Goal: Find specific page/section: Find specific page/section

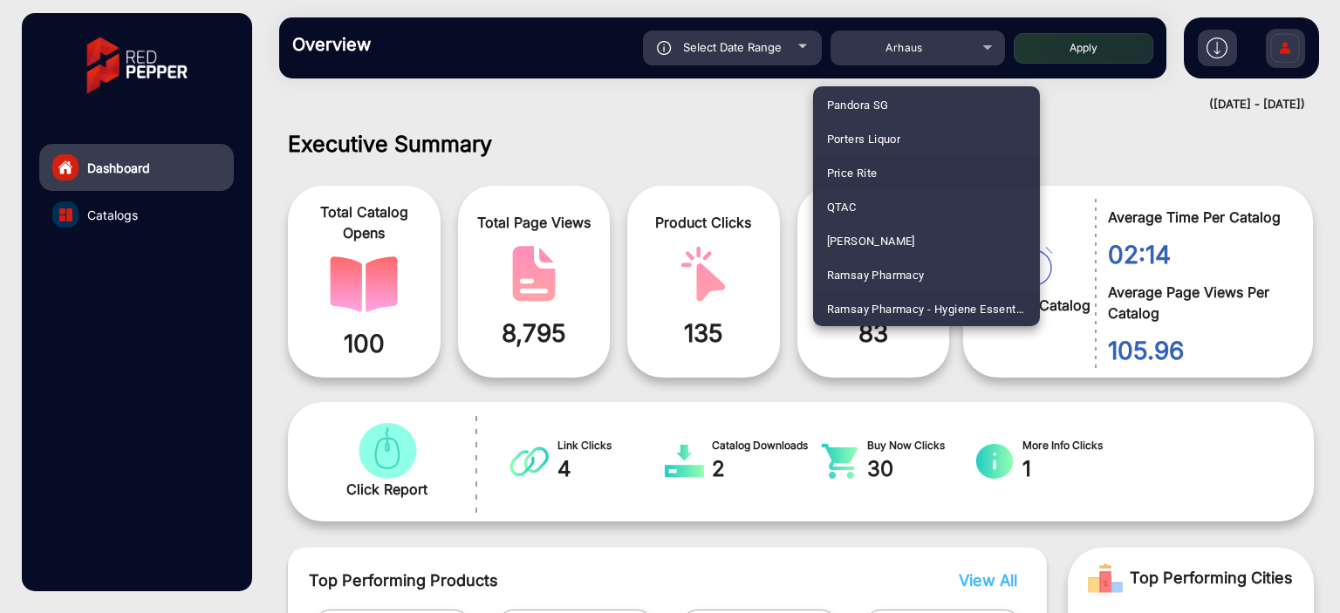
scroll to position [4107, 0]
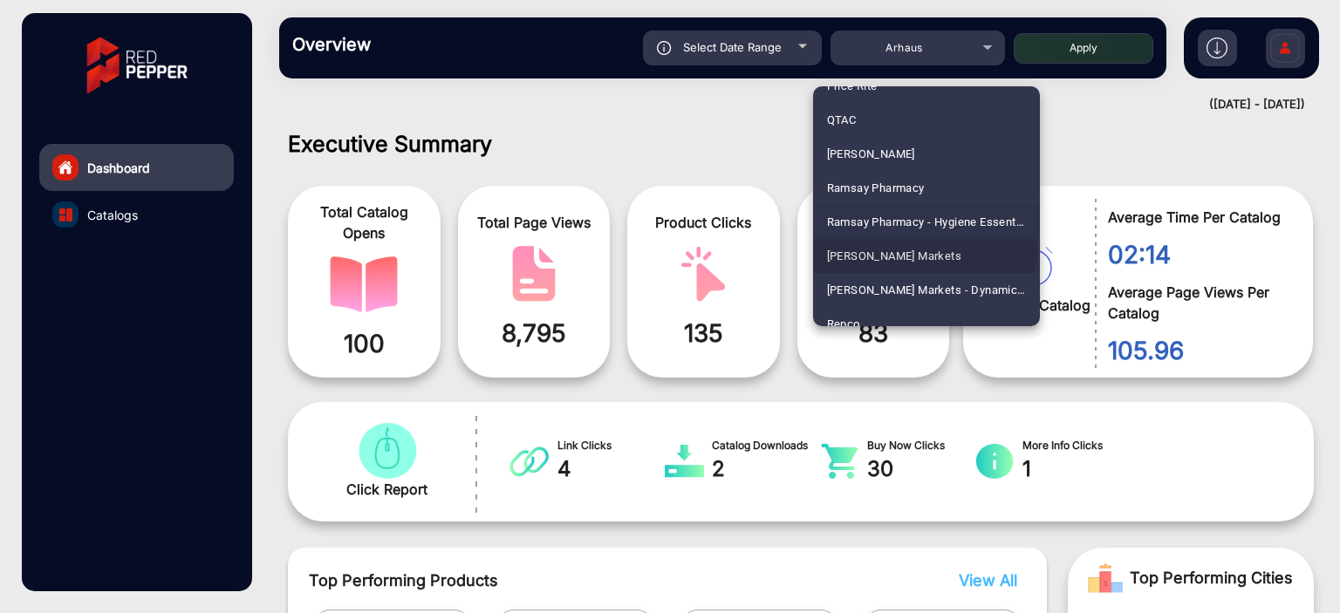
click at [915, 250] on span "[PERSON_NAME] Markets" at bounding box center [894, 256] width 135 height 34
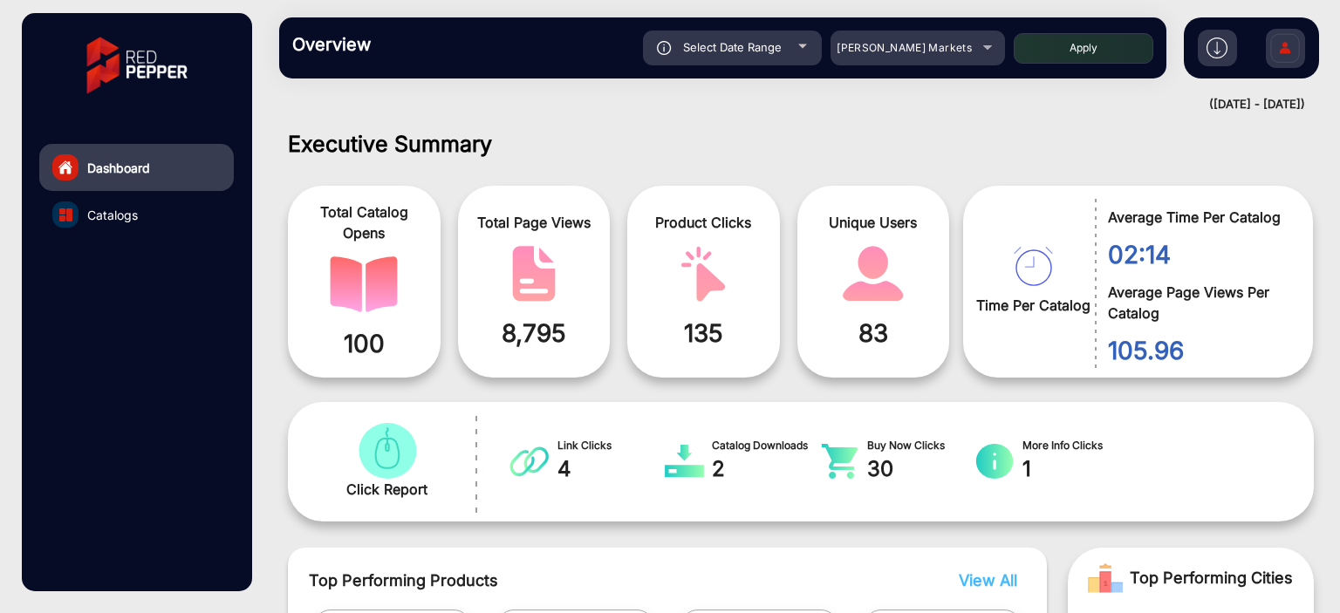
click at [783, 44] on div "Select Date Range" at bounding box center [732, 48] width 179 height 35
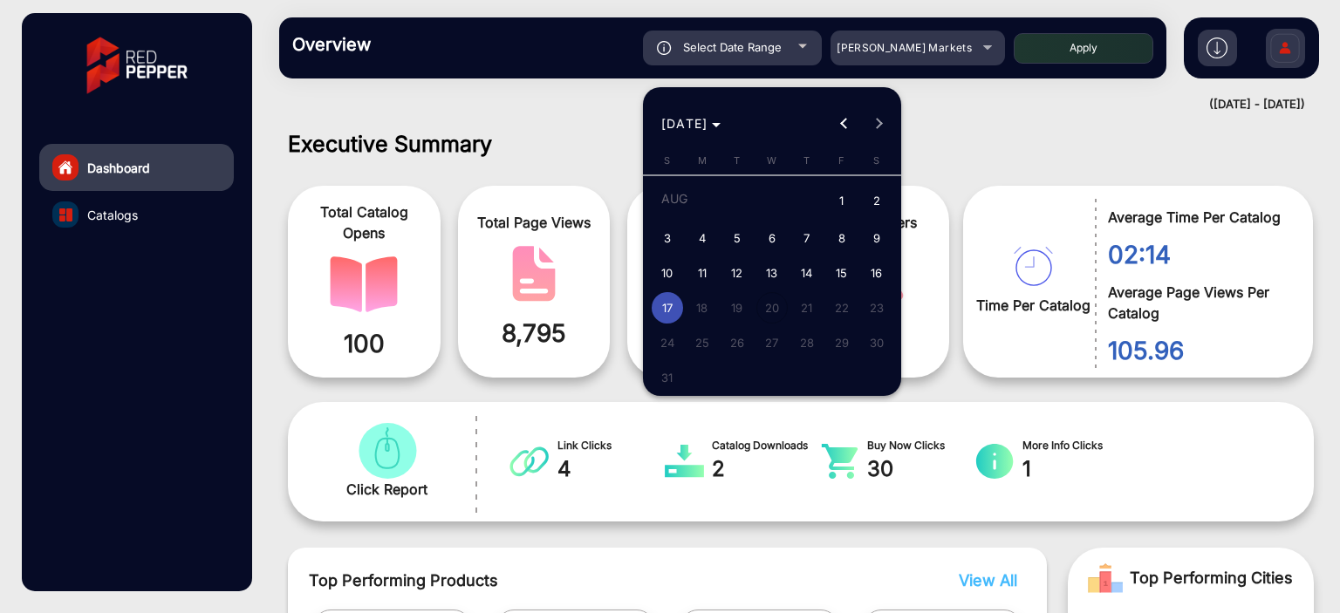
click at [855, 198] on span "1" at bounding box center [841, 202] width 31 height 36
type input "[DATE]"
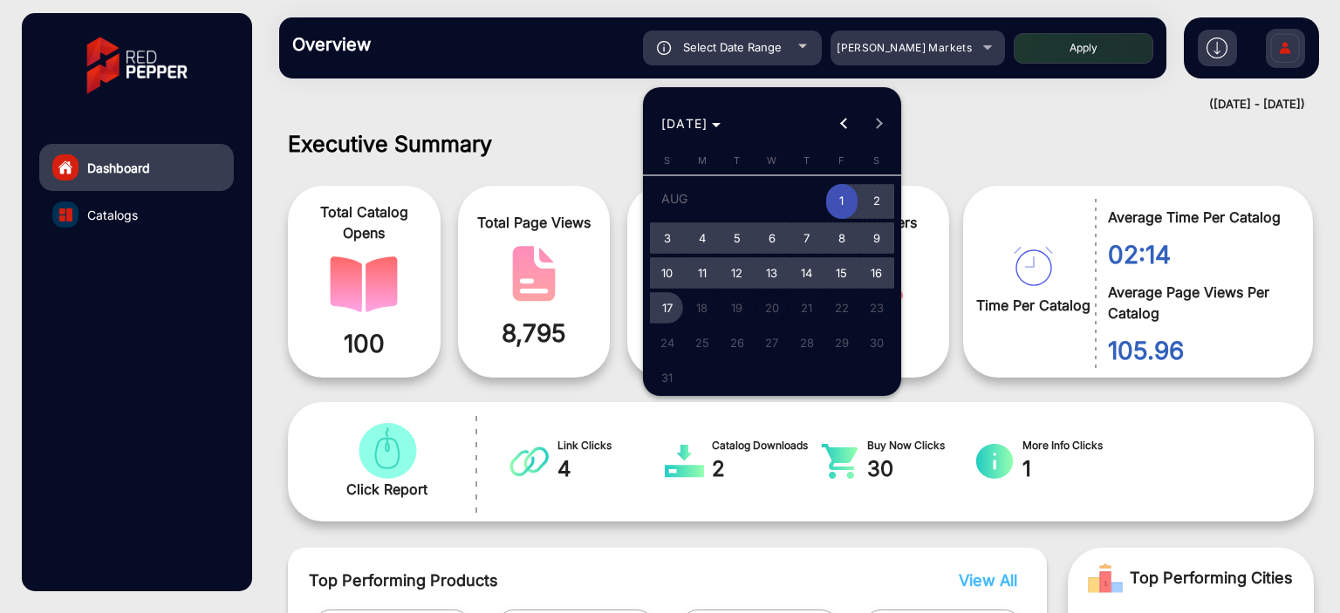
click at [670, 307] on span "17" at bounding box center [667, 307] width 31 height 31
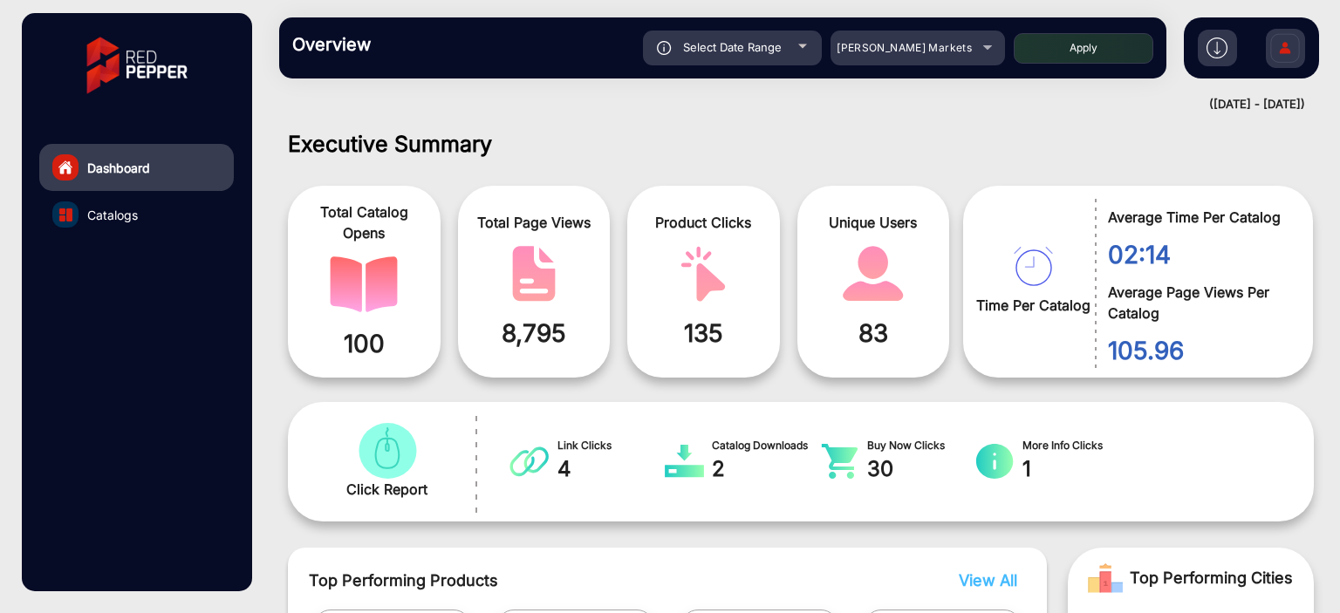
type input "[DATE]"
click at [1042, 51] on button "Apply" at bounding box center [1084, 48] width 140 height 31
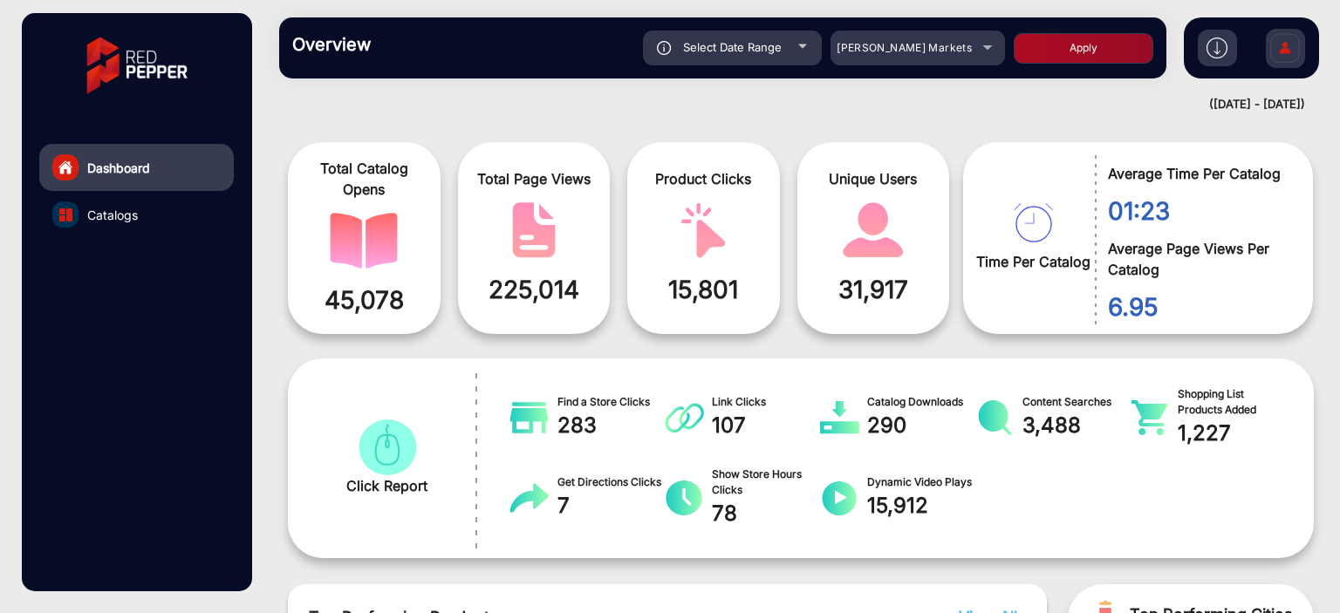
scroll to position [13, 0]
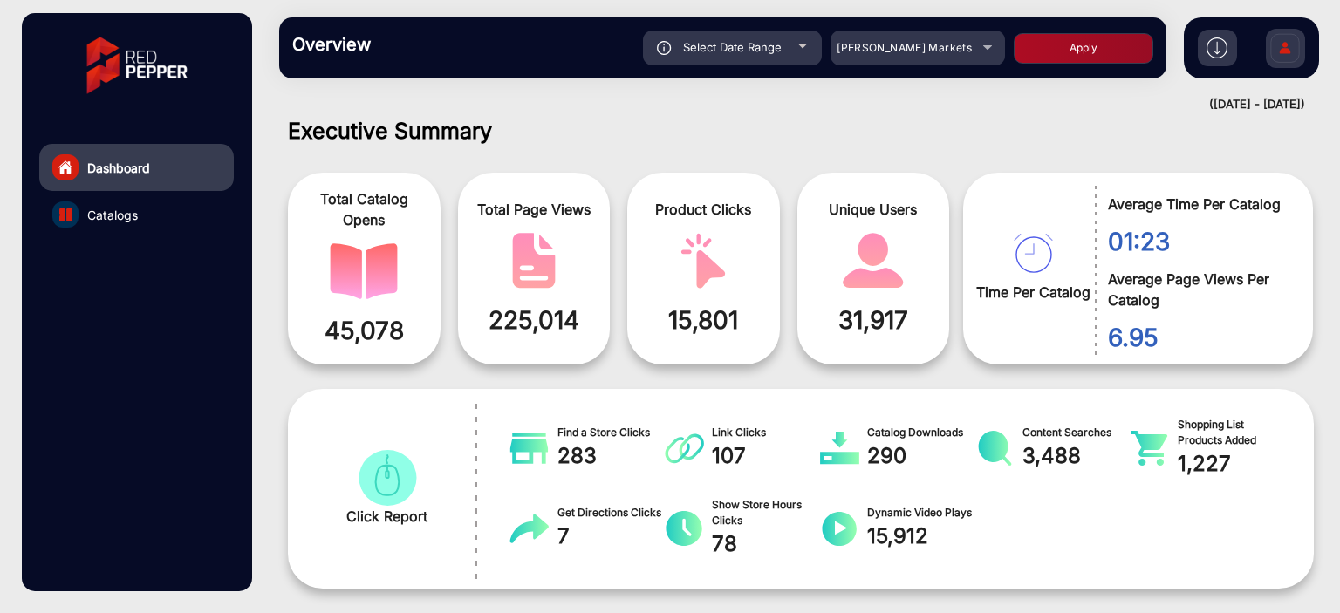
click at [803, 44] on div at bounding box center [802, 46] width 9 height 4
click at [781, 56] on div "Select Date Range" at bounding box center [732, 48] width 179 height 35
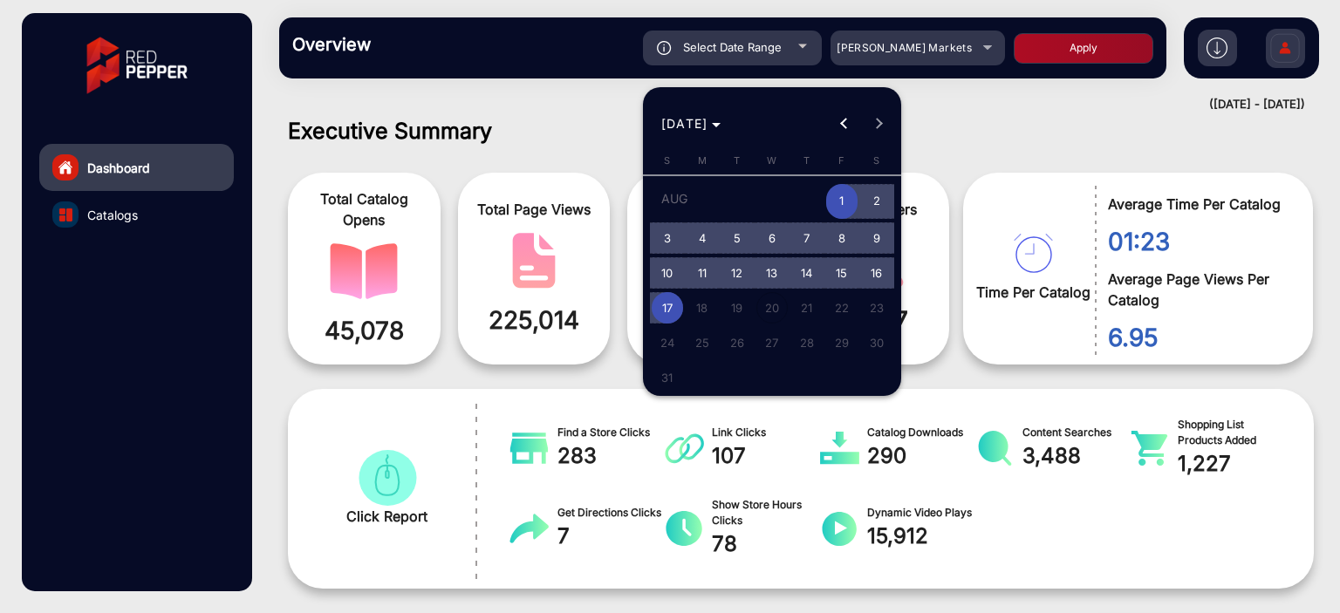
click at [674, 301] on span "17" at bounding box center [667, 307] width 31 height 31
type input "[DATE]"
click at [674, 301] on span "17" at bounding box center [667, 307] width 31 height 31
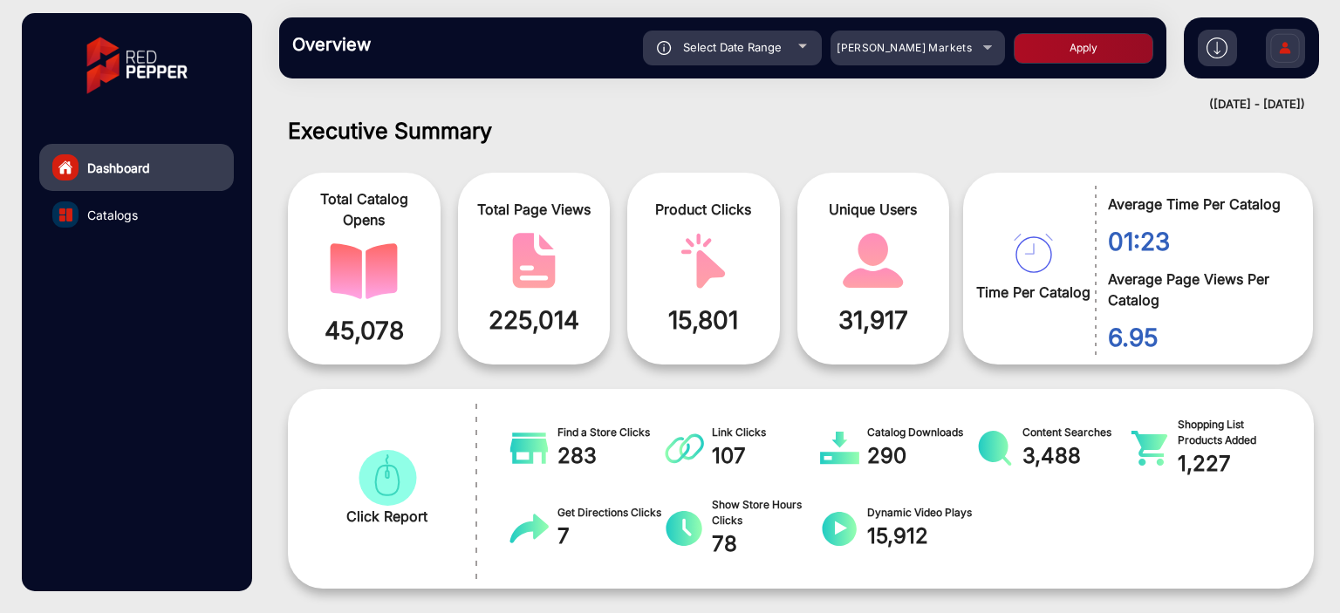
type input "[DATE]"
click at [1054, 38] on button "Apply" at bounding box center [1084, 48] width 140 height 31
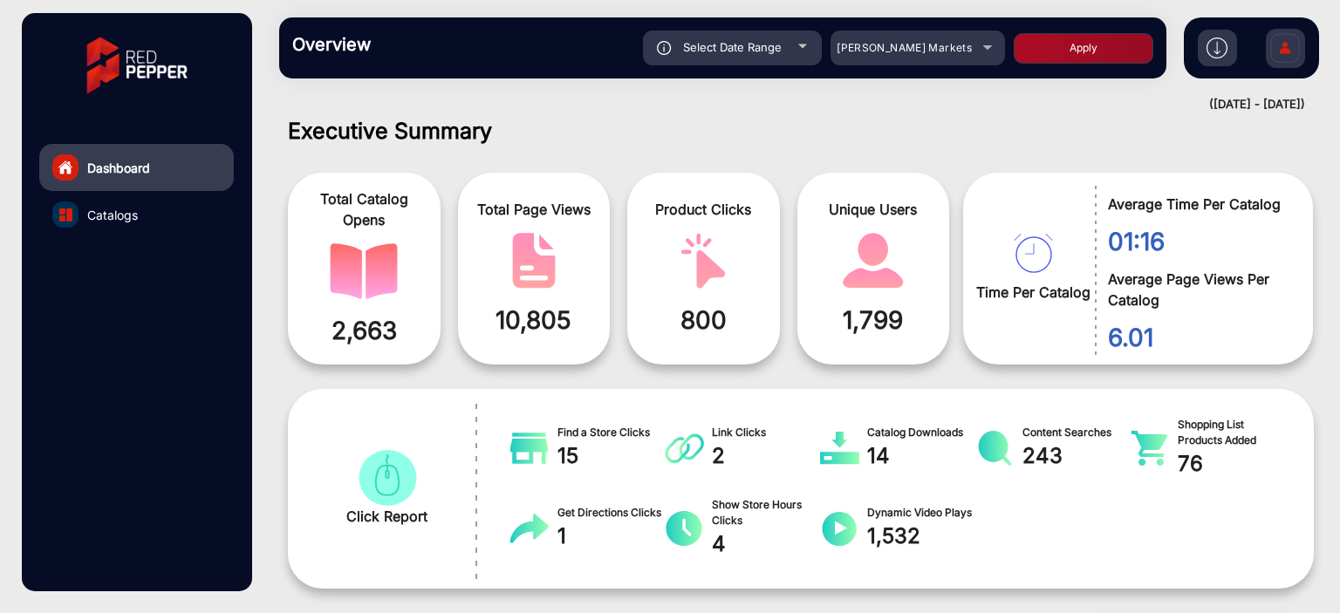
click at [810, 54] on div "Select Date Range" at bounding box center [732, 48] width 179 height 35
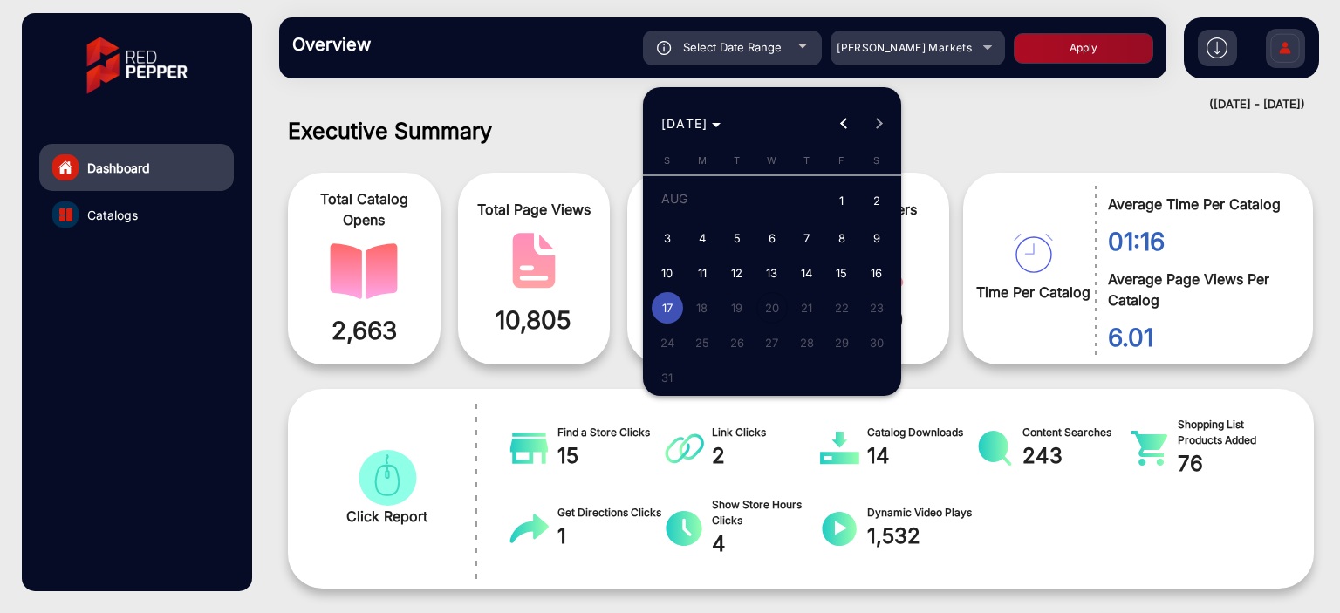
click at [661, 233] on span "3" at bounding box center [667, 237] width 31 height 31
type input "[DATE]"
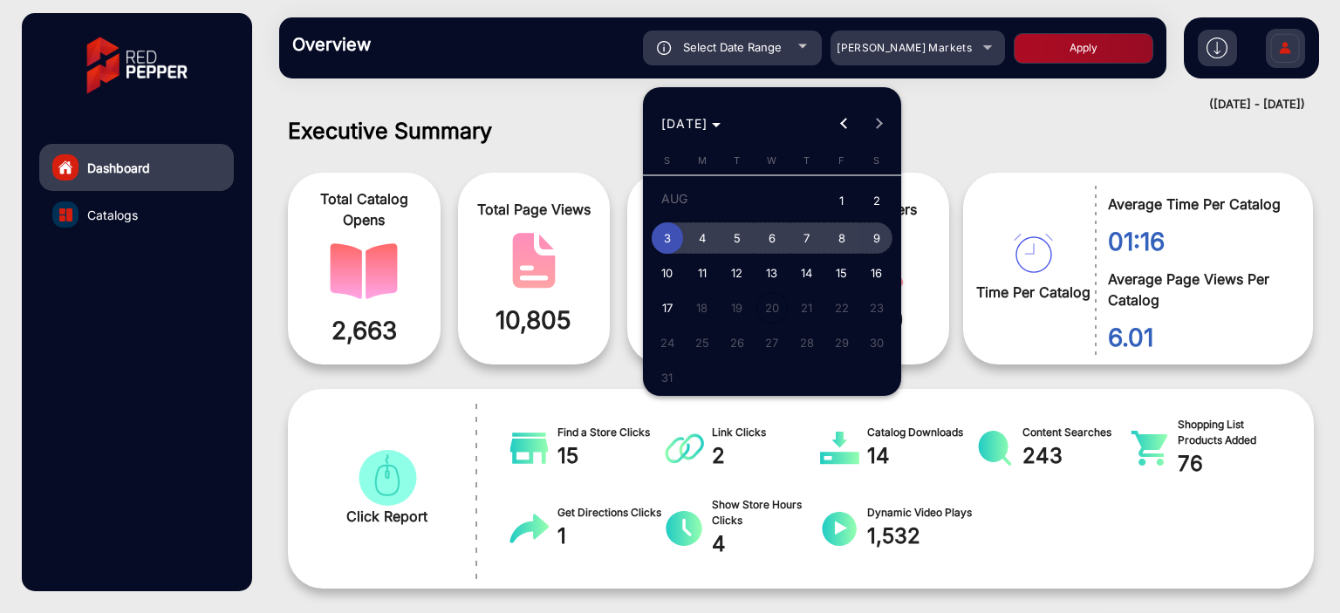
click at [866, 234] on span "9" at bounding box center [876, 237] width 31 height 31
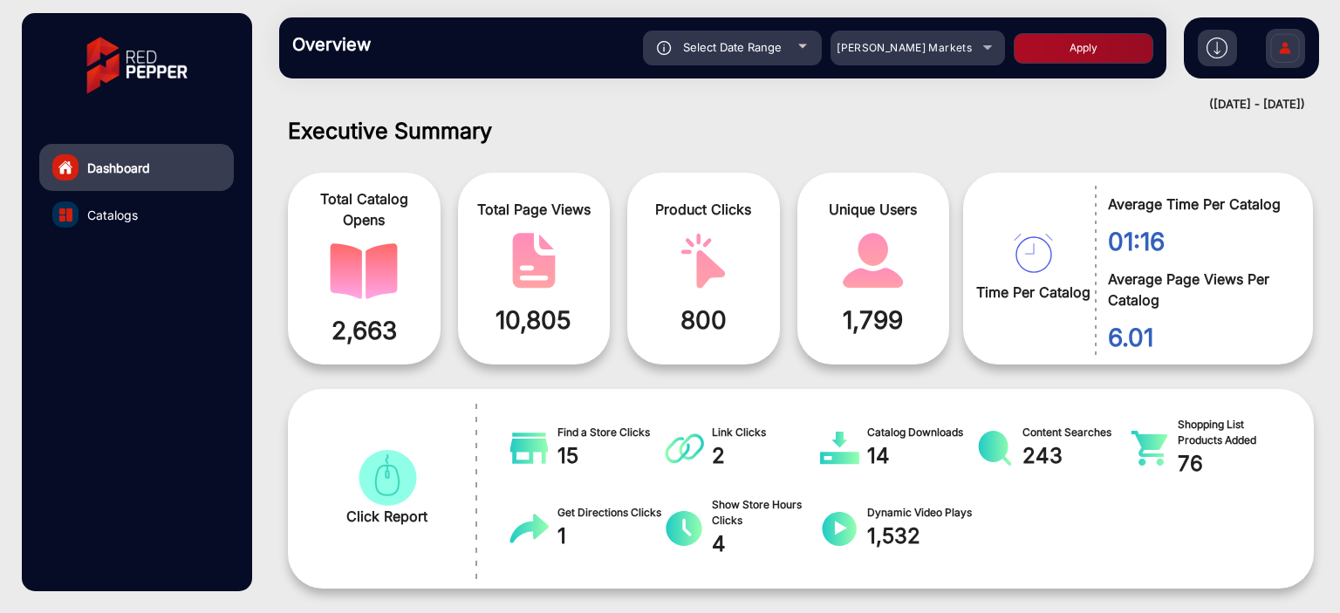
type input "[DATE]"
click at [1050, 51] on button "Apply" at bounding box center [1084, 48] width 140 height 31
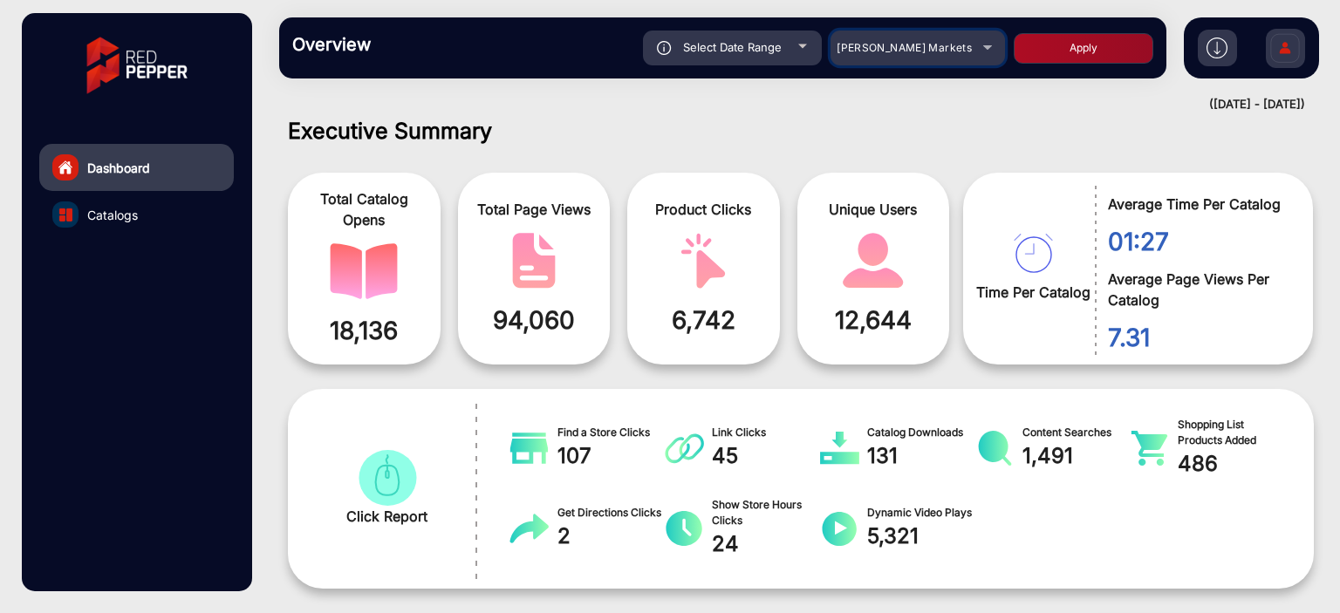
click at [921, 49] on span "[PERSON_NAME] Markets" at bounding box center [904, 47] width 135 height 13
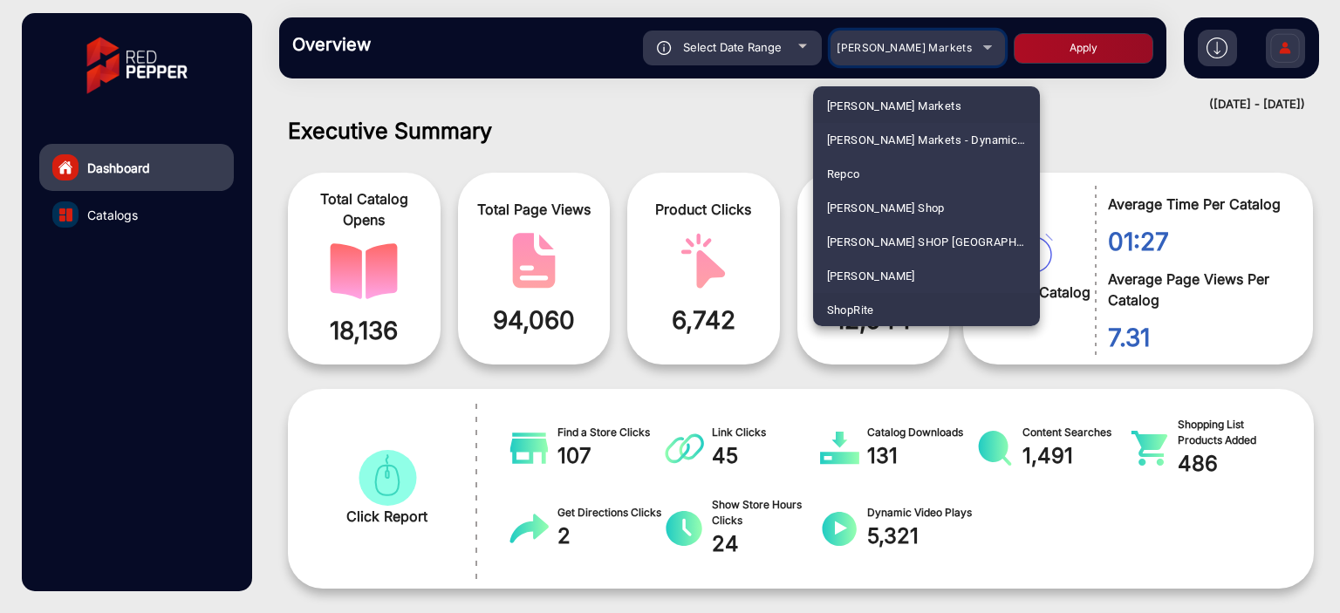
scroll to position [4292, 0]
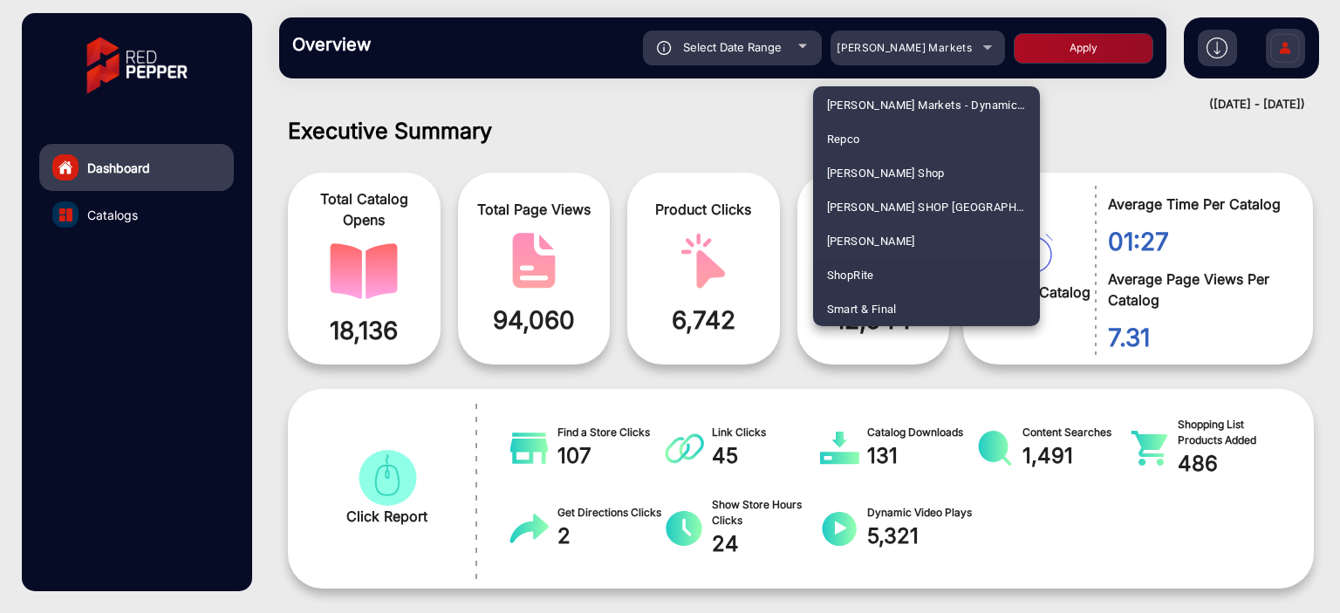
click at [896, 275] on mat-option "ShopRite" at bounding box center [926, 275] width 227 height 34
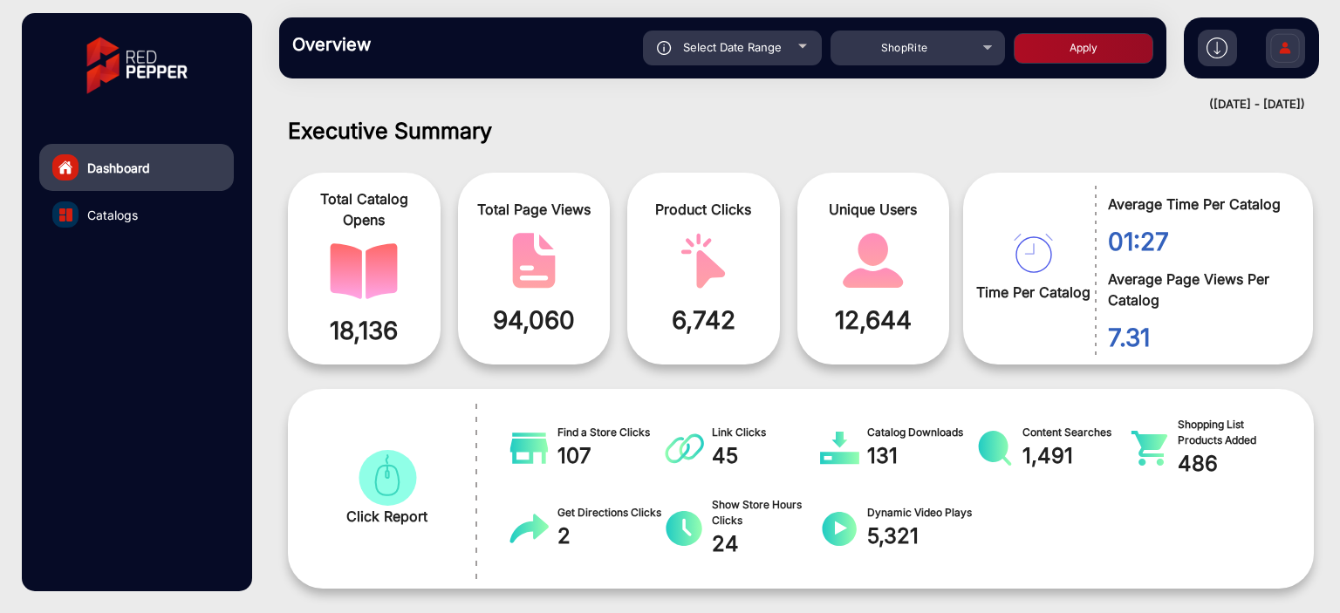
click at [748, 37] on div "Select Date Range" at bounding box center [732, 48] width 179 height 35
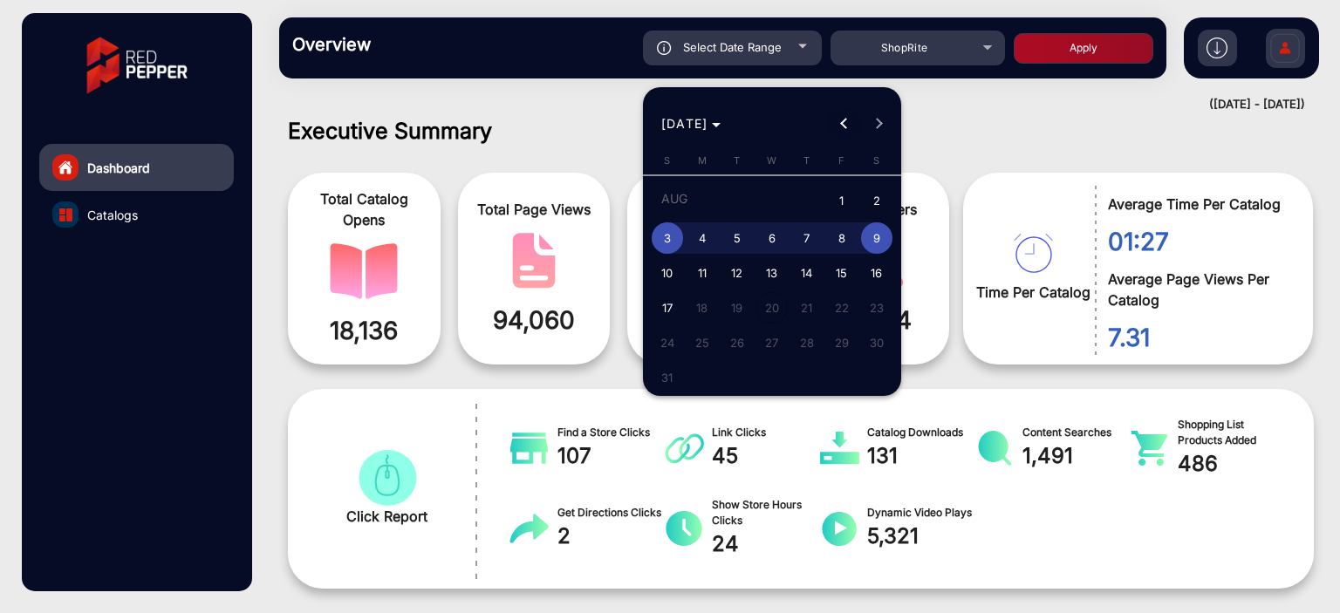
click at [834, 113] on span "Previous month" at bounding box center [843, 123] width 35 height 35
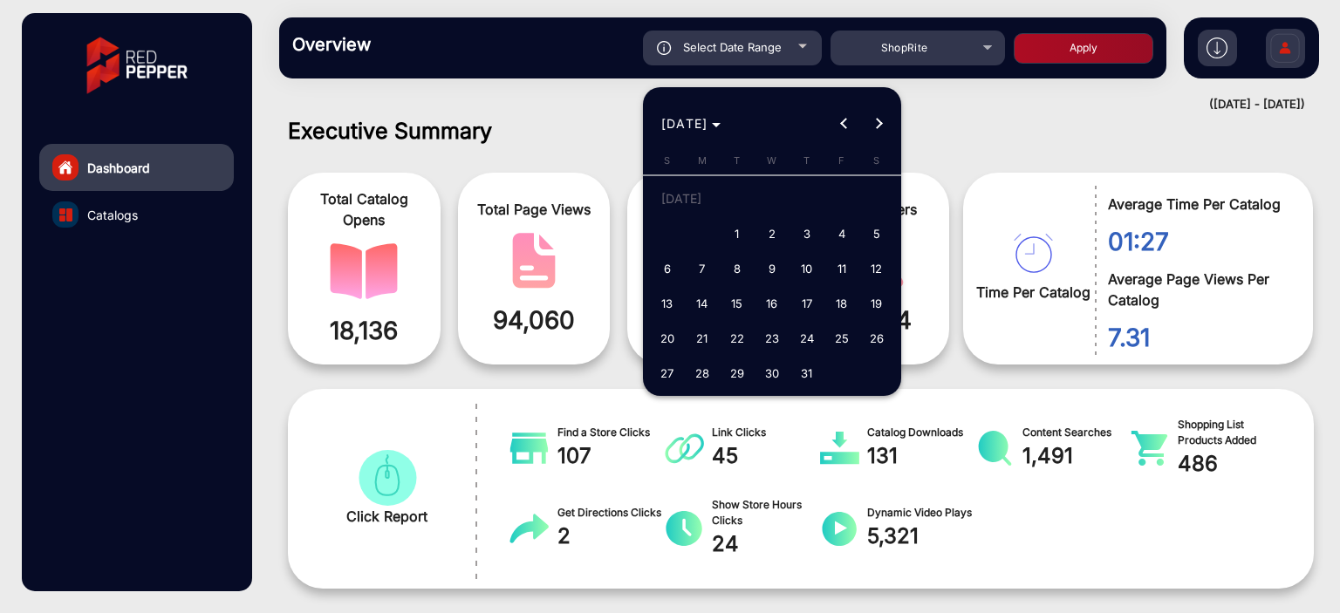
click at [728, 233] on span "1" at bounding box center [736, 233] width 31 height 31
type input "[DATE]"
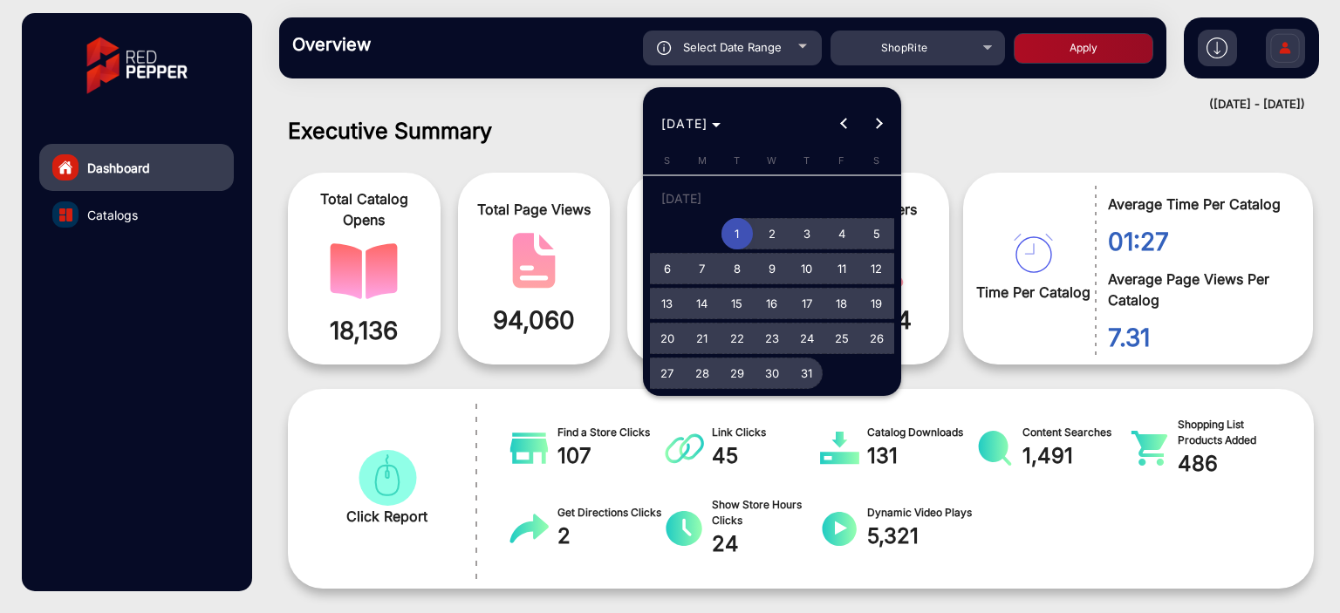
click at [804, 367] on span "31" at bounding box center [806, 373] width 31 height 31
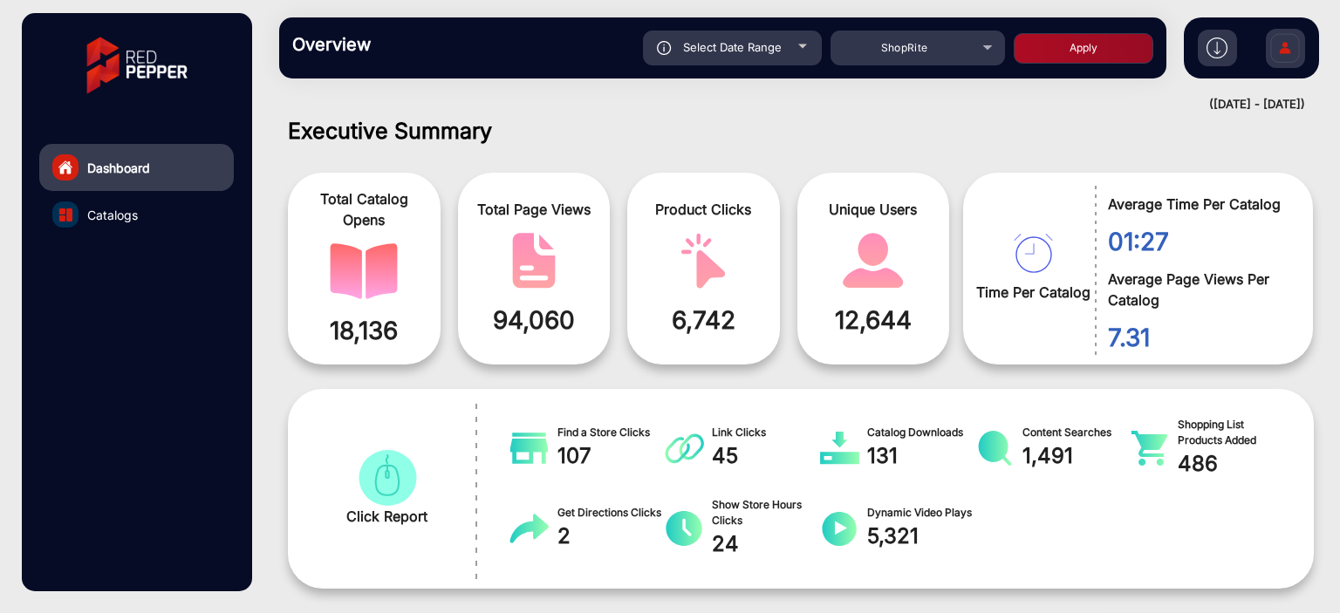
type input "[DATE]"
click at [1037, 42] on button "Apply" at bounding box center [1084, 48] width 140 height 31
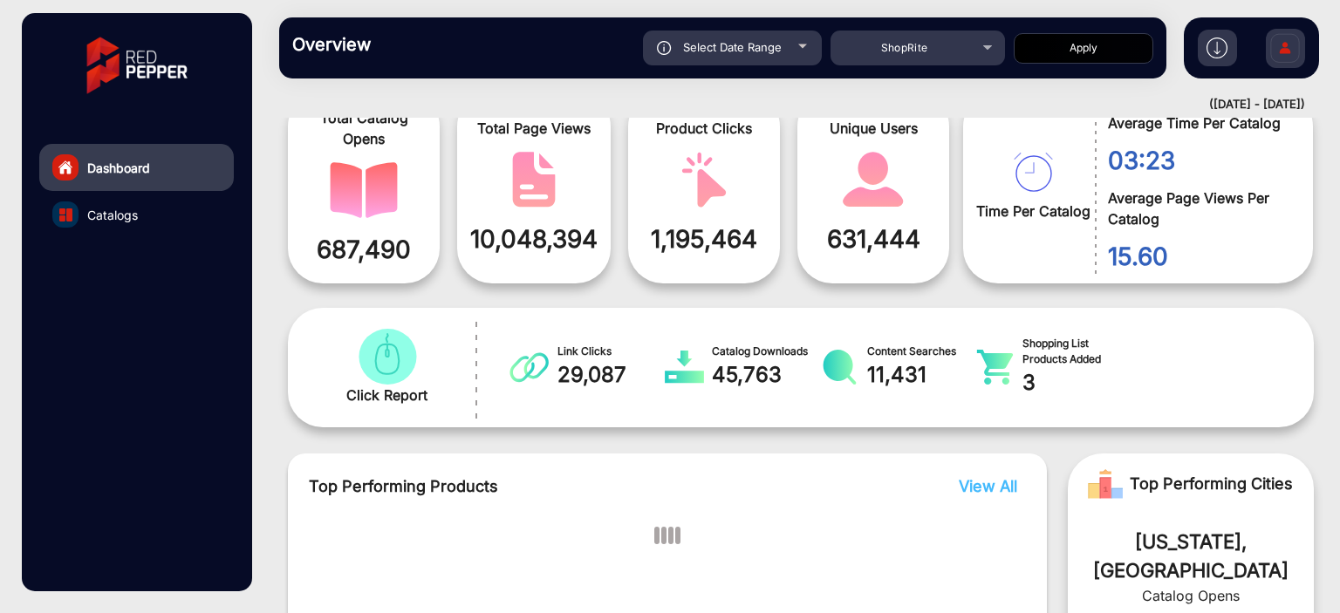
scroll to position [188, 0]
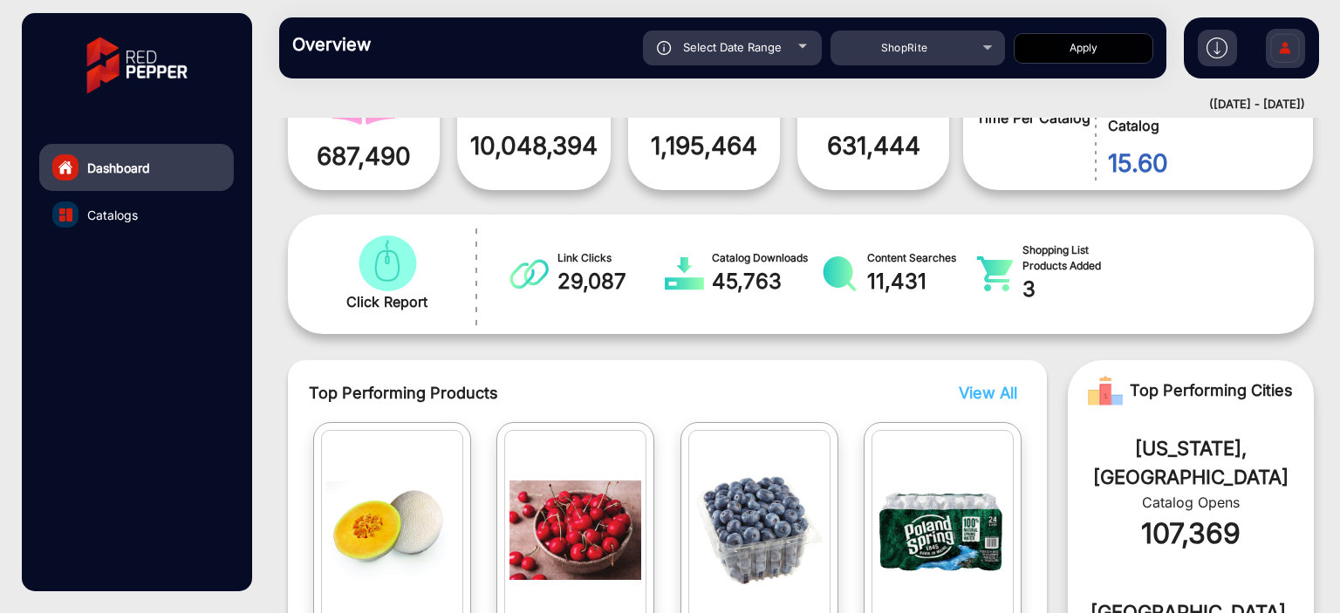
click at [126, 222] on span "Catalogs" at bounding box center [112, 215] width 51 height 18
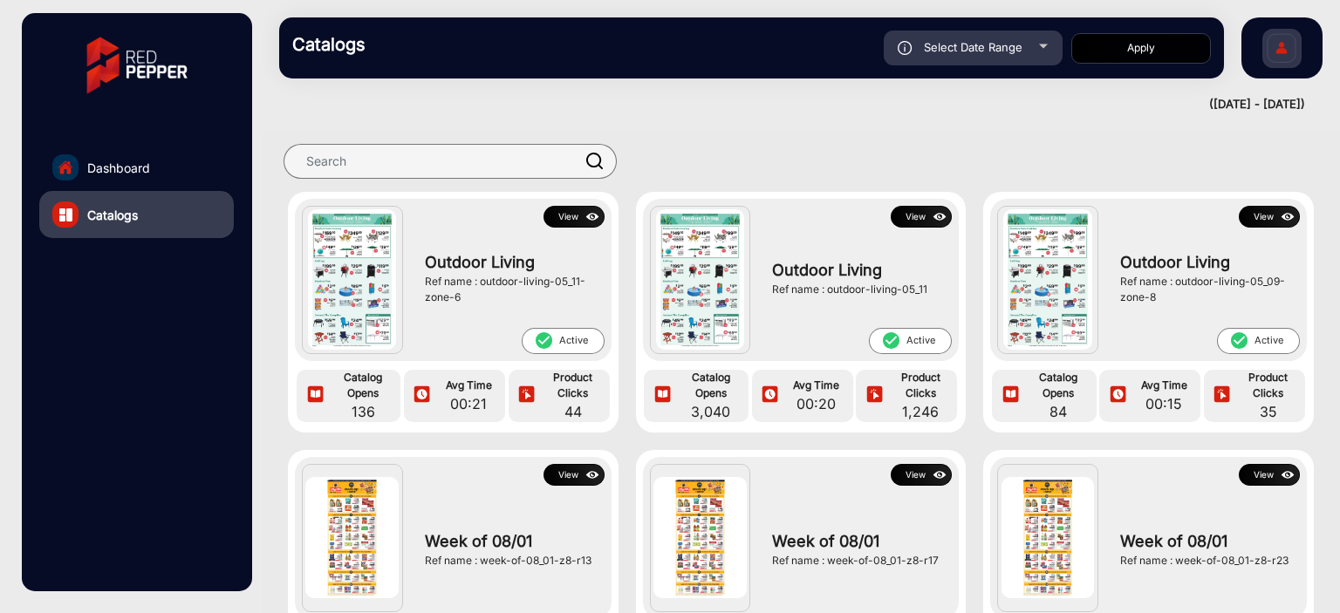
click at [579, 222] on button "View" at bounding box center [574, 217] width 61 height 22
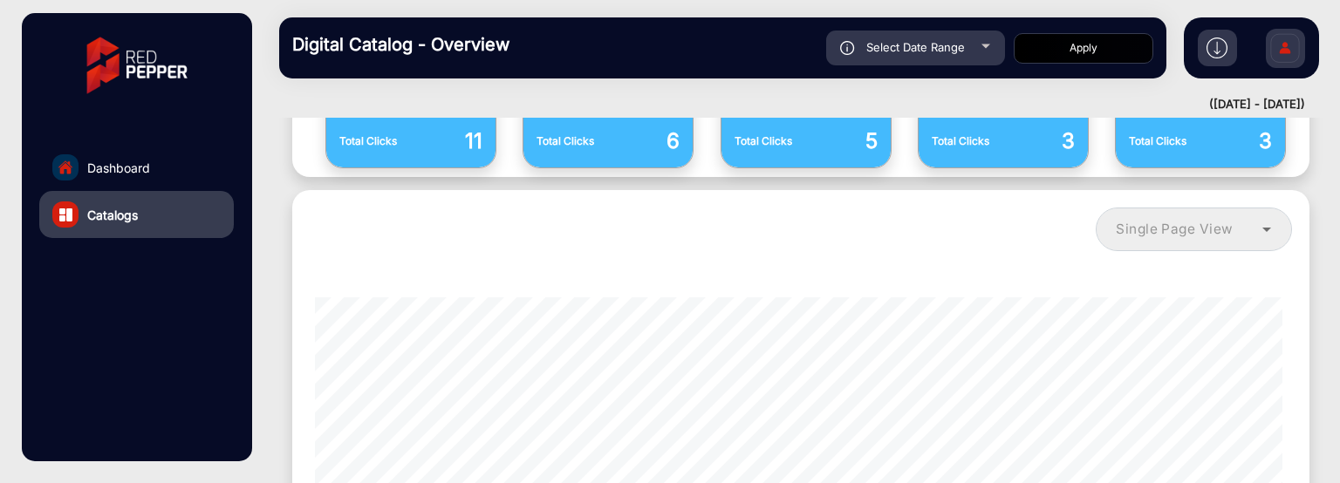
scroll to position [1218, 0]
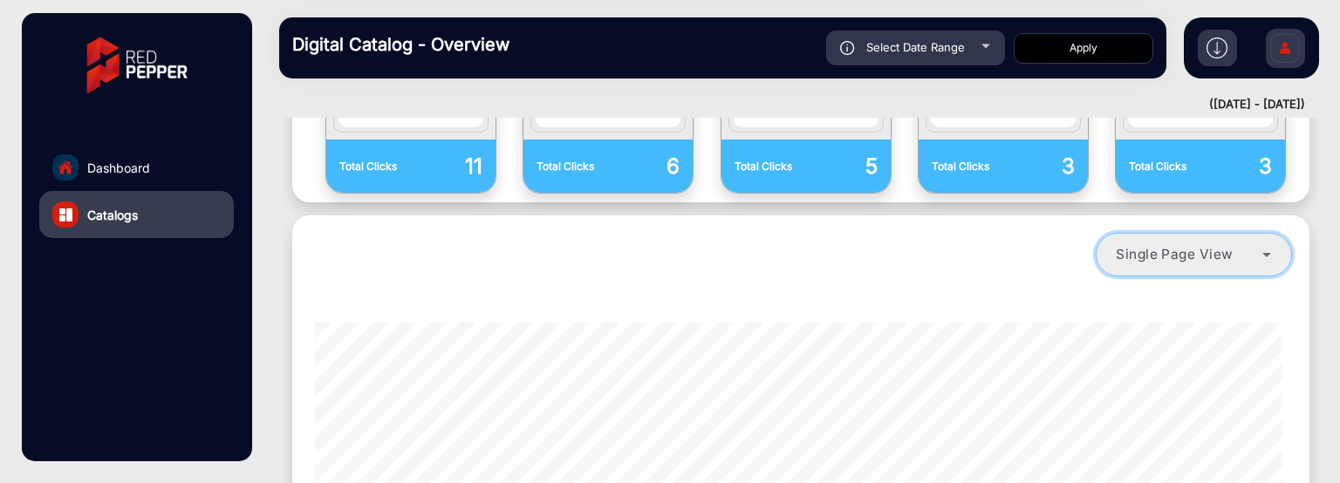
click at [1123, 233] on mat-select "Single Page View" at bounding box center [1194, 255] width 196 height 44
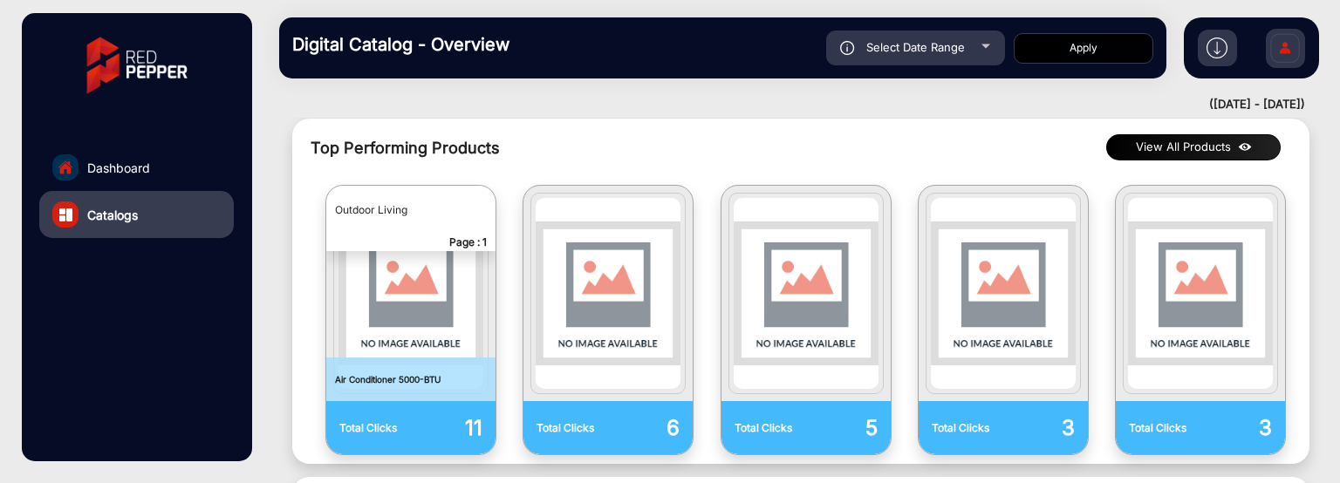
scroll to position [869, 0]
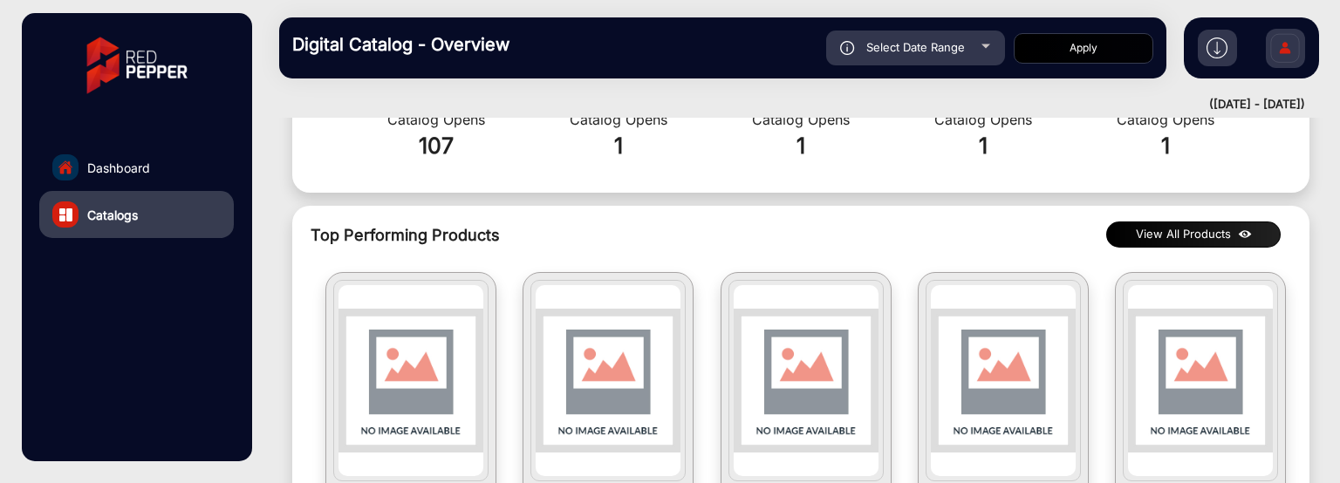
click at [1200, 222] on button "View All Products" at bounding box center [1193, 235] width 174 height 26
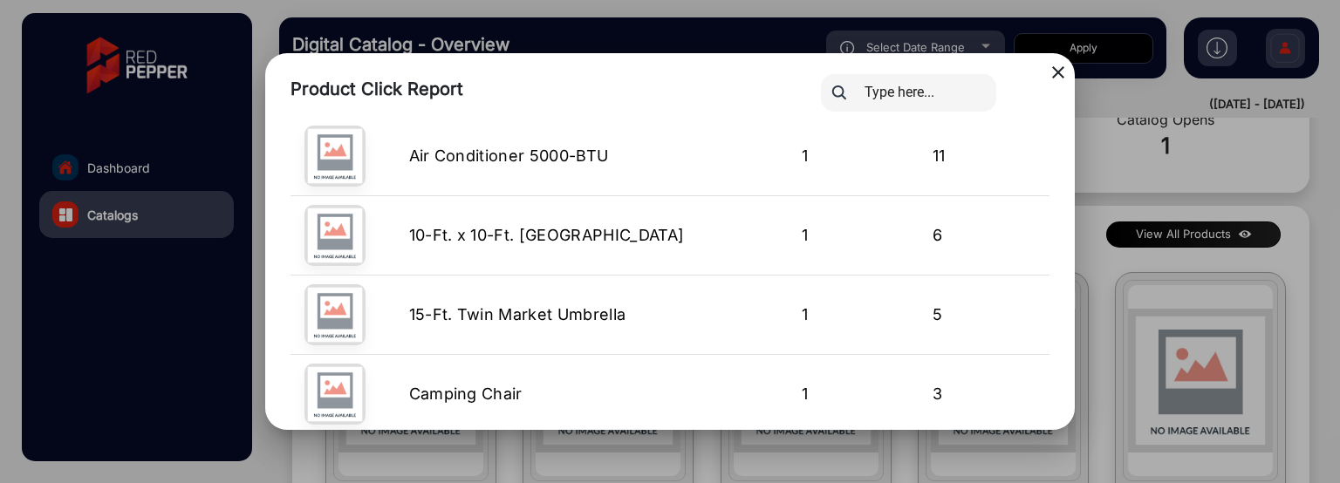
scroll to position [0, 0]
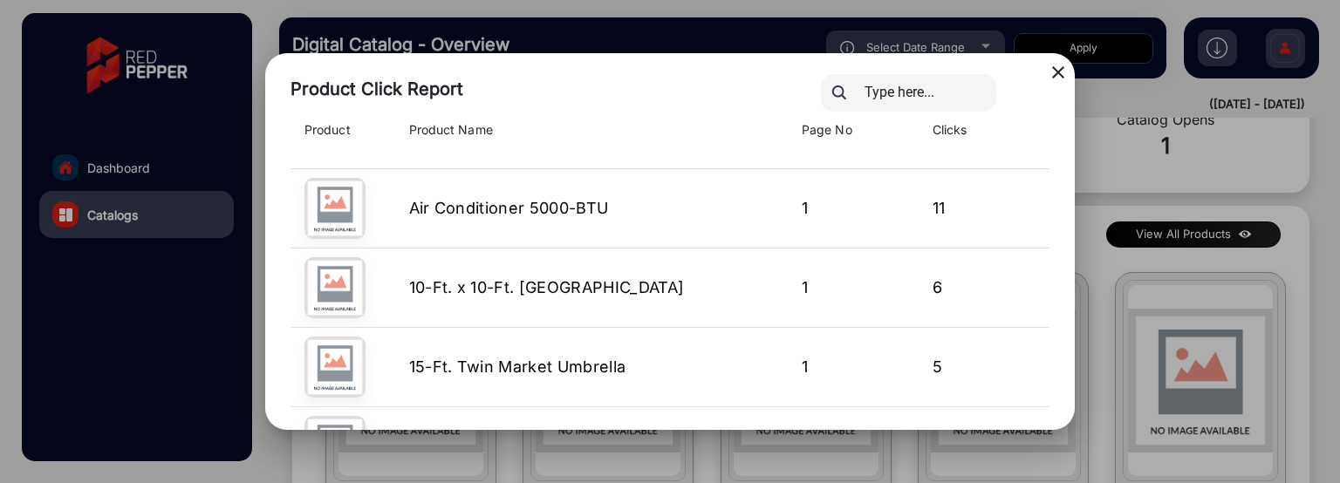
click at [1063, 76] on mat-icon "close" at bounding box center [1058, 72] width 21 height 21
